Goal: Task Accomplishment & Management: Manage account settings

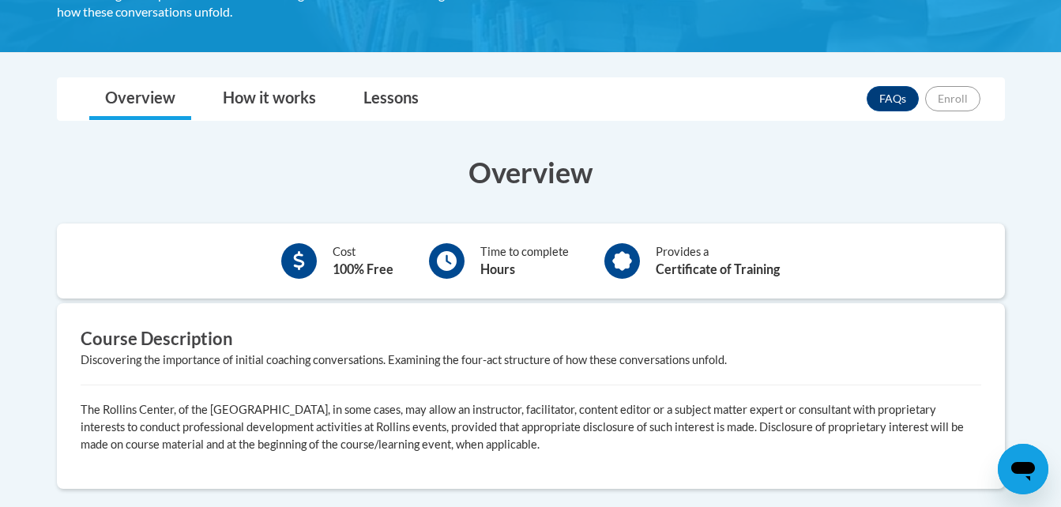
scroll to position [432, 0]
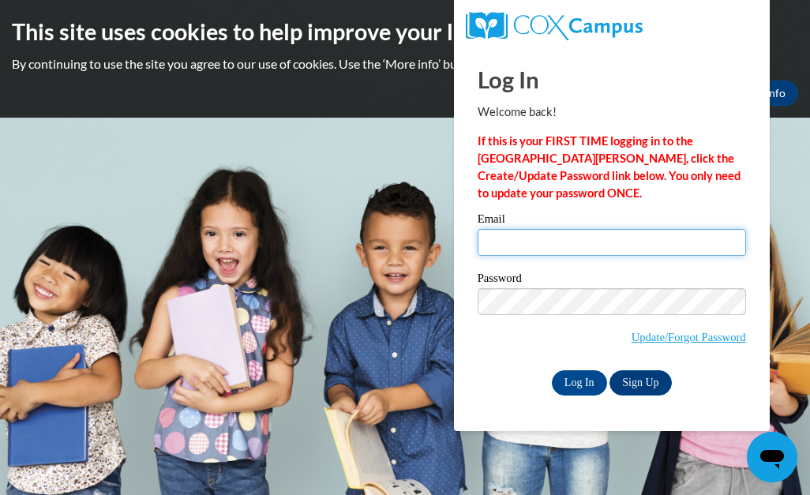
click at [496, 240] on input "Email" at bounding box center [612, 242] width 269 height 27
type input "ruthlungrin@yahoo.com"
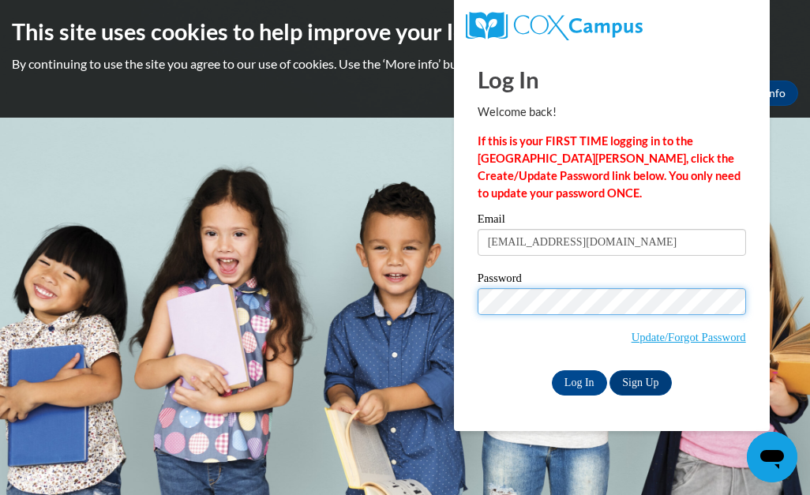
scroll to position [0, 77]
click at [552, 370] on input "Log In" at bounding box center [579, 382] width 55 height 25
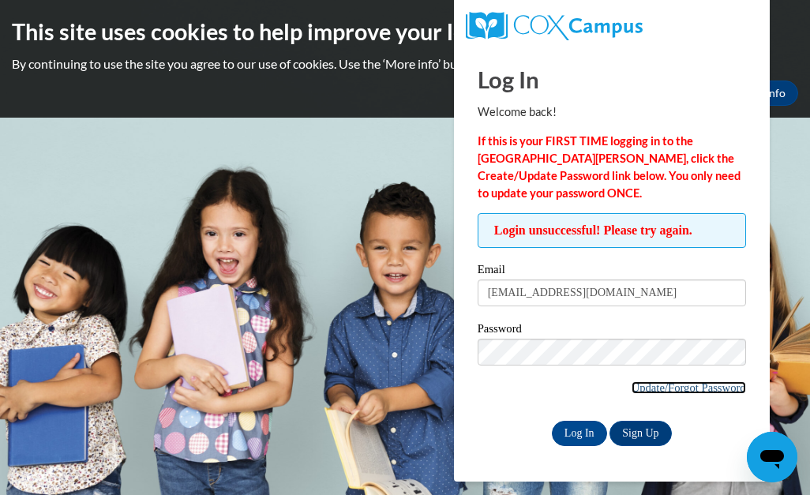
click at [687, 387] on link "Update/Forgot Password" at bounding box center [689, 387] width 115 height 13
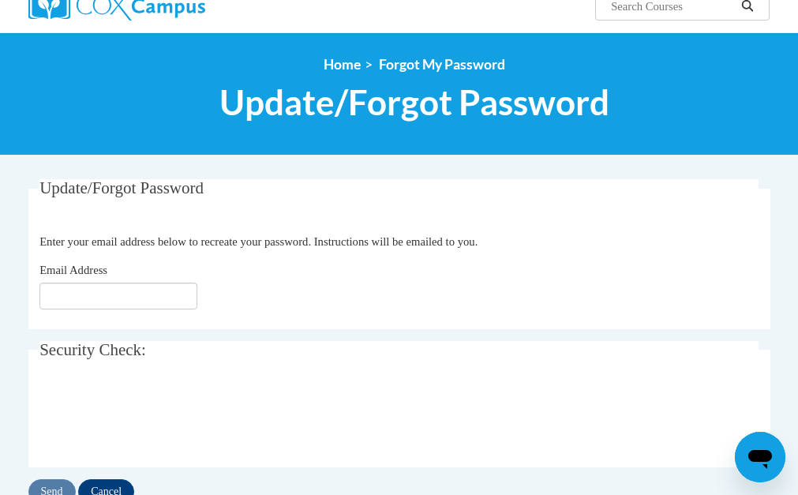
scroll to position [179, 0]
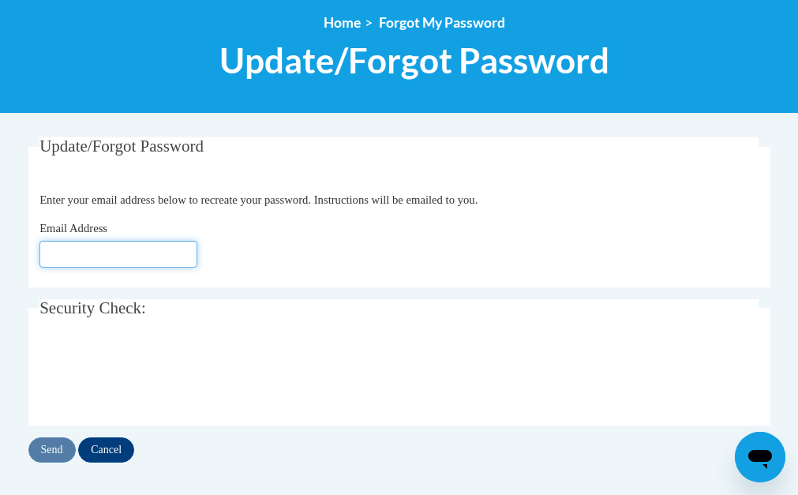
click at [53, 250] on input "Email Address" at bounding box center [118, 254] width 158 height 27
type input "ruthlungrin@yahoo.com"
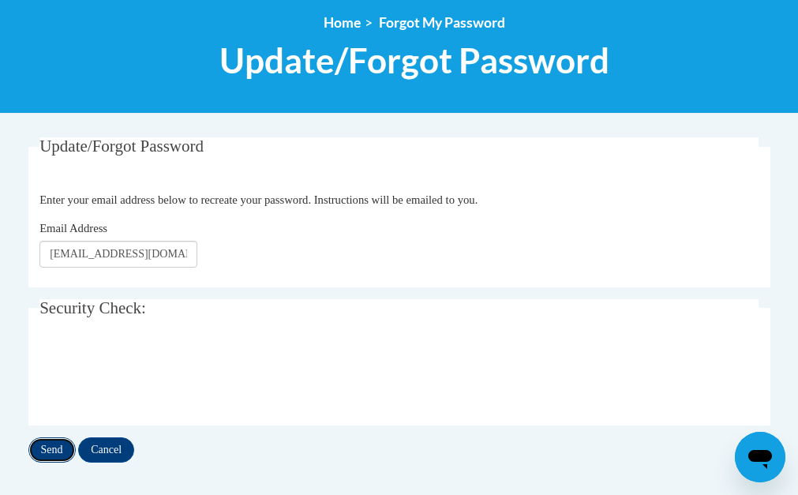
click at [42, 452] on input "Send" at bounding box center [51, 450] width 47 height 25
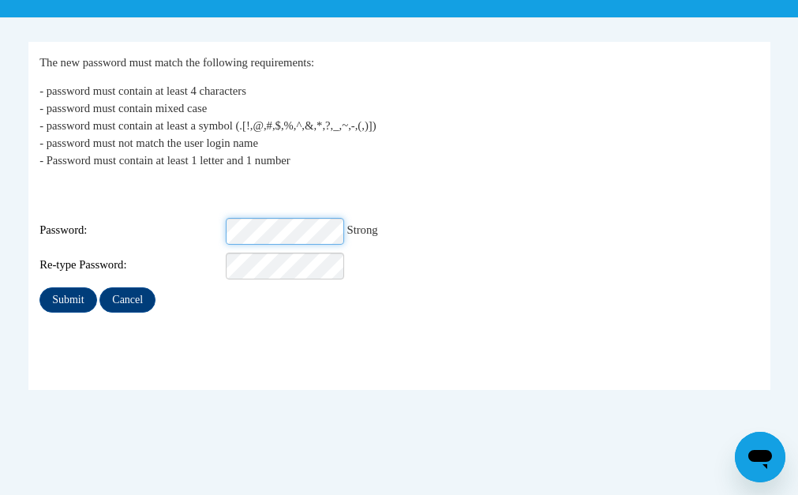
scroll to position [295, 0]
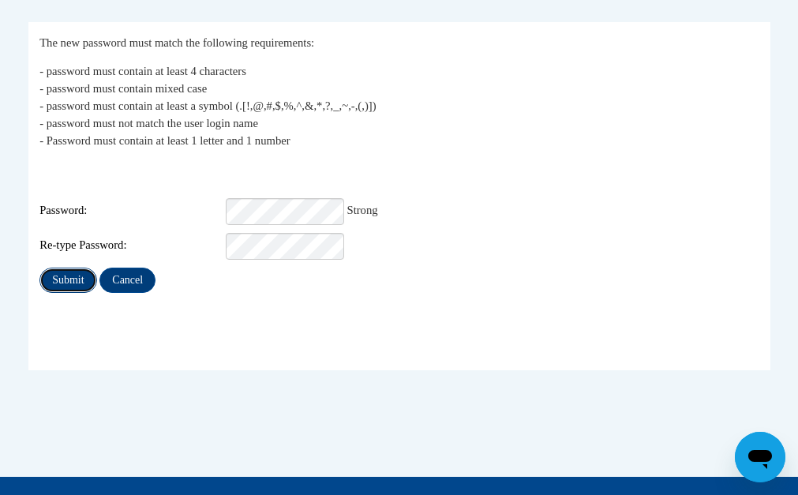
click at [79, 272] on input "Submit" at bounding box center [67, 280] width 57 height 25
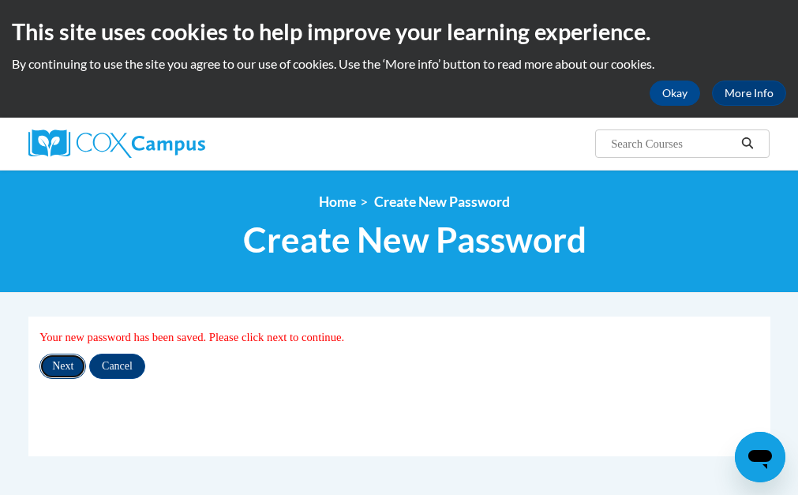
click at [56, 362] on input "Next" at bounding box center [62, 366] width 47 height 25
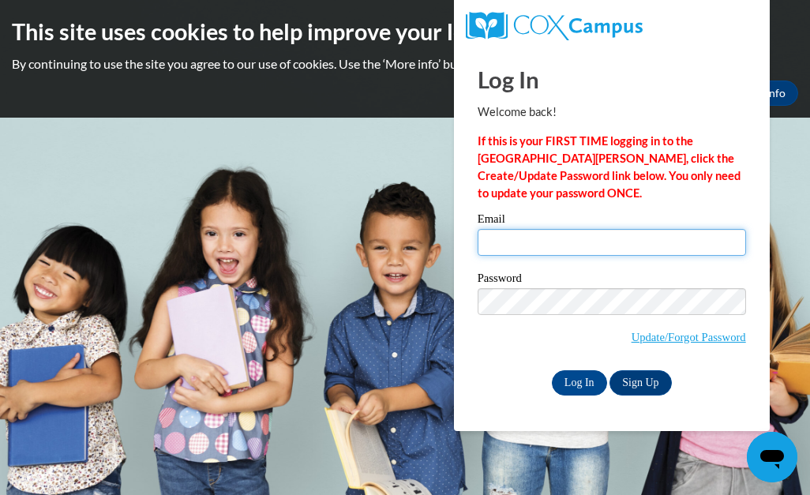
click at [484, 248] on input "Email" at bounding box center [612, 242] width 269 height 27
type input "ruthlungrin@yahoo.com"
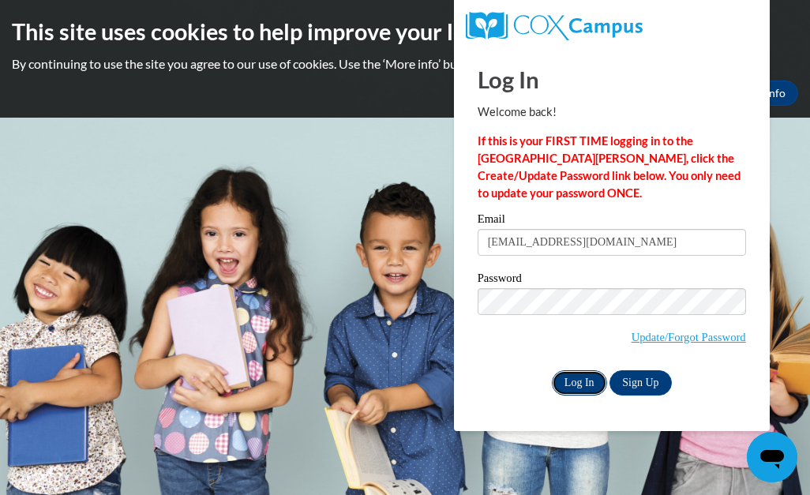
click at [589, 385] on input "Log In" at bounding box center [579, 382] width 55 height 25
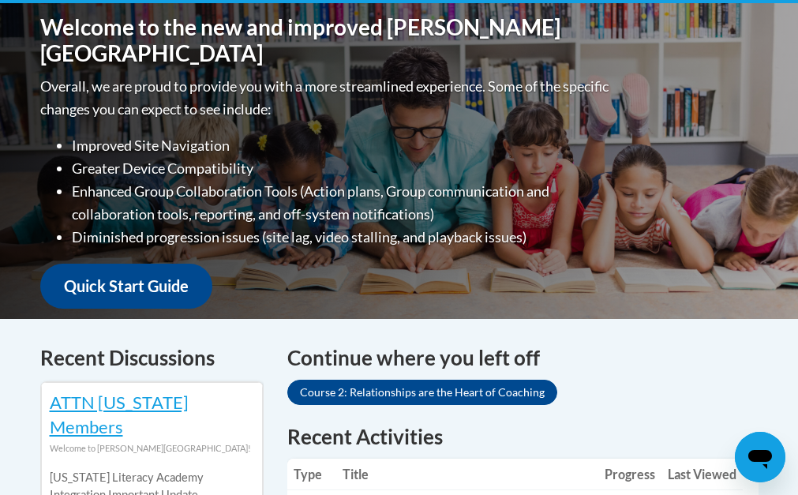
scroll to position [400, 0]
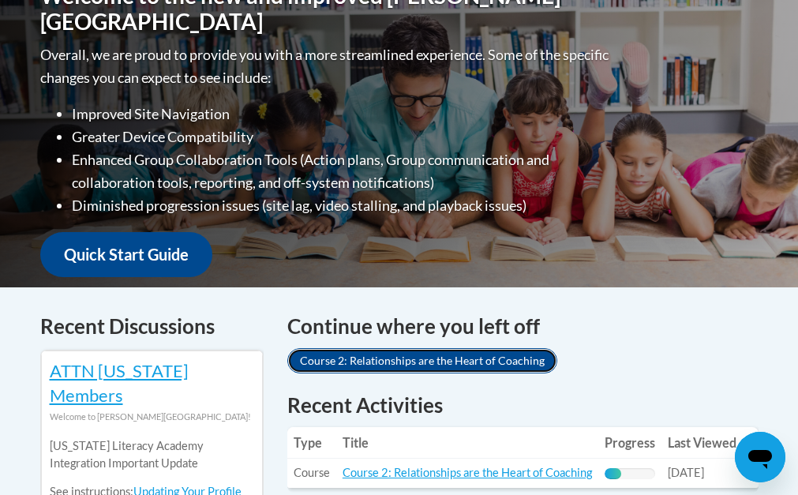
click at [487, 359] on link "Course 2: Relationships are the Heart of Coaching" at bounding box center [422, 360] width 270 height 25
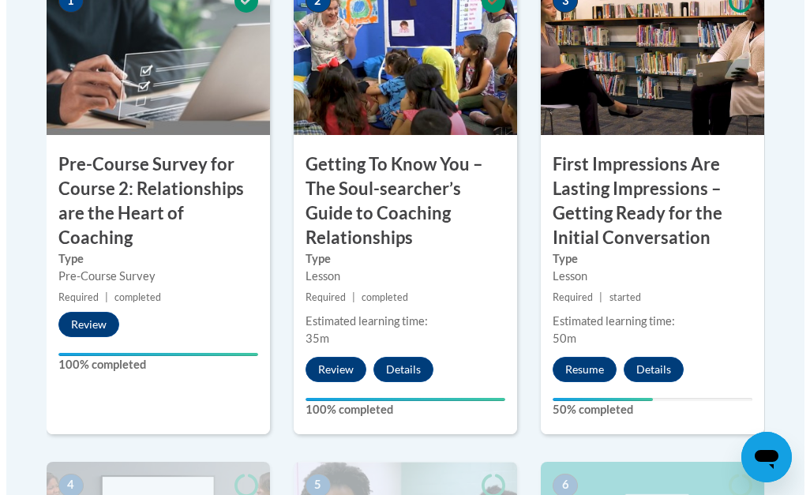
scroll to position [622, 0]
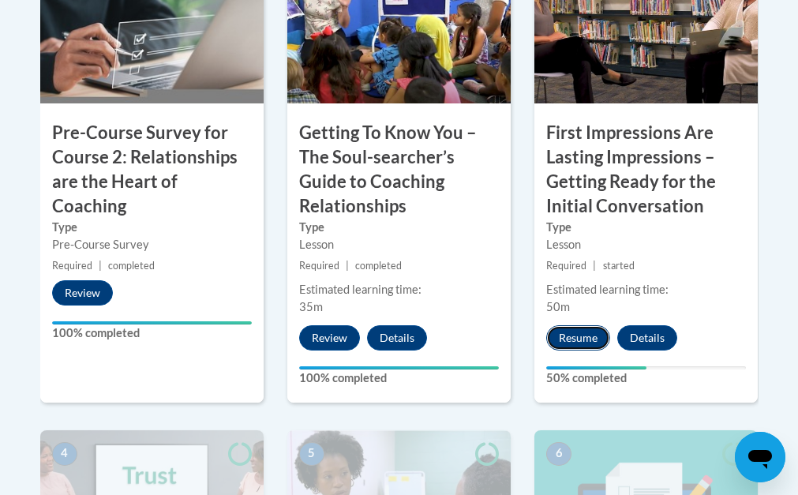
click at [569, 345] on button "Resume" at bounding box center [579, 337] width 64 height 25
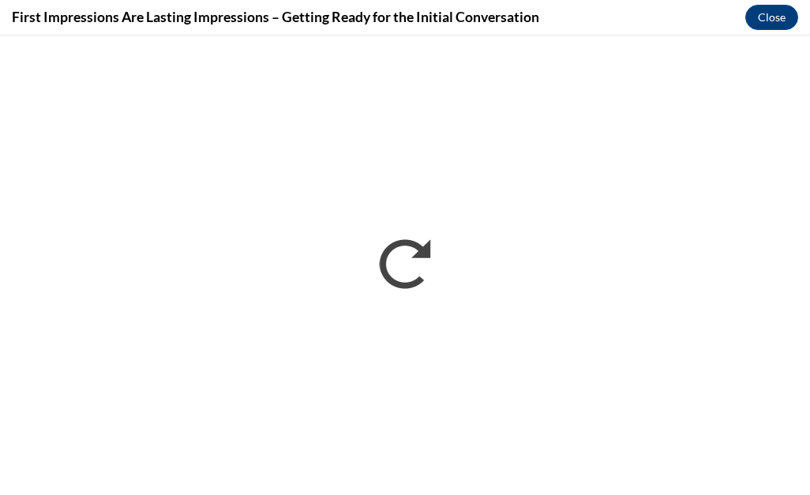
scroll to position [0, 0]
